Goal: Task Accomplishment & Management: Use online tool/utility

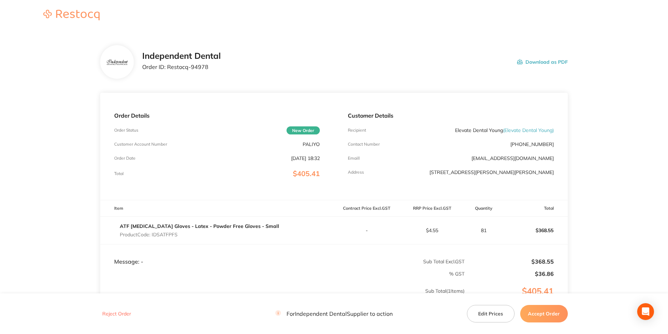
click at [525, 63] on button "Download as PDF" at bounding box center [542, 62] width 51 height 22
click at [541, 320] on button "Accept Order" at bounding box center [544, 314] width 48 height 18
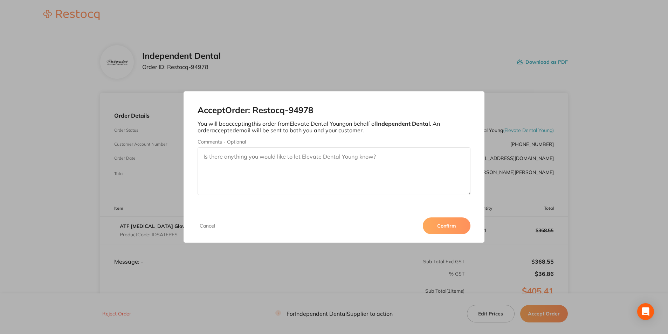
click at [450, 230] on button "Confirm" at bounding box center [447, 225] width 48 height 17
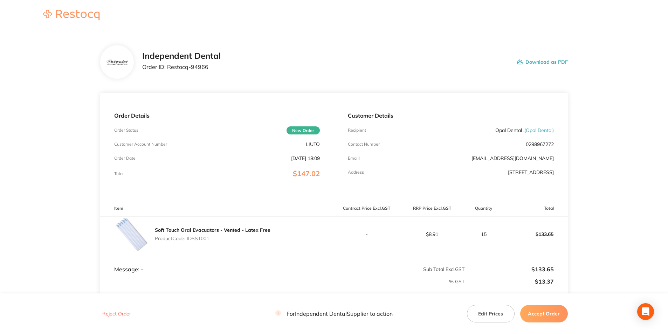
click at [552, 62] on button "Download as PDF" at bounding box center [542, 62] width 51 height 22
click at [544, 320] on button "Accept Order" at bounding box center [544, 314] width 48 height 18
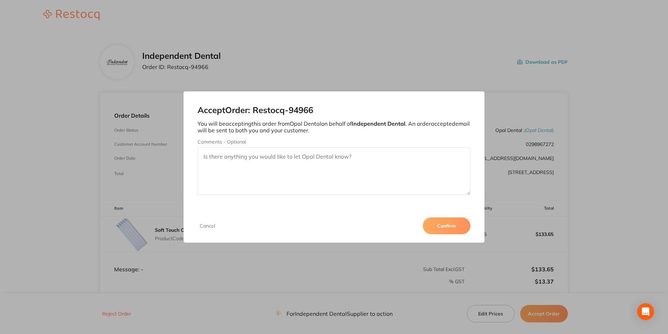
click at [440, 228] on button "Confirm" at bounding box center [447, 225] width 48 height 17
